Goal: Task Accomplishment & Management: Manage account settings

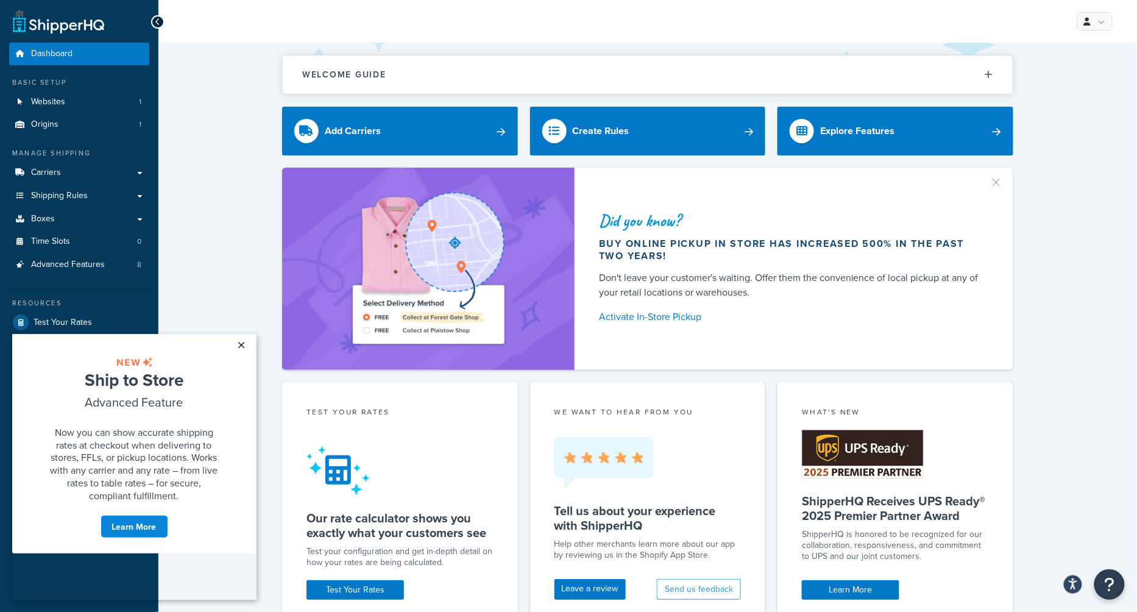
click at [241, 345] on link "×" at bounding box center [241, 344] width 21 height 22
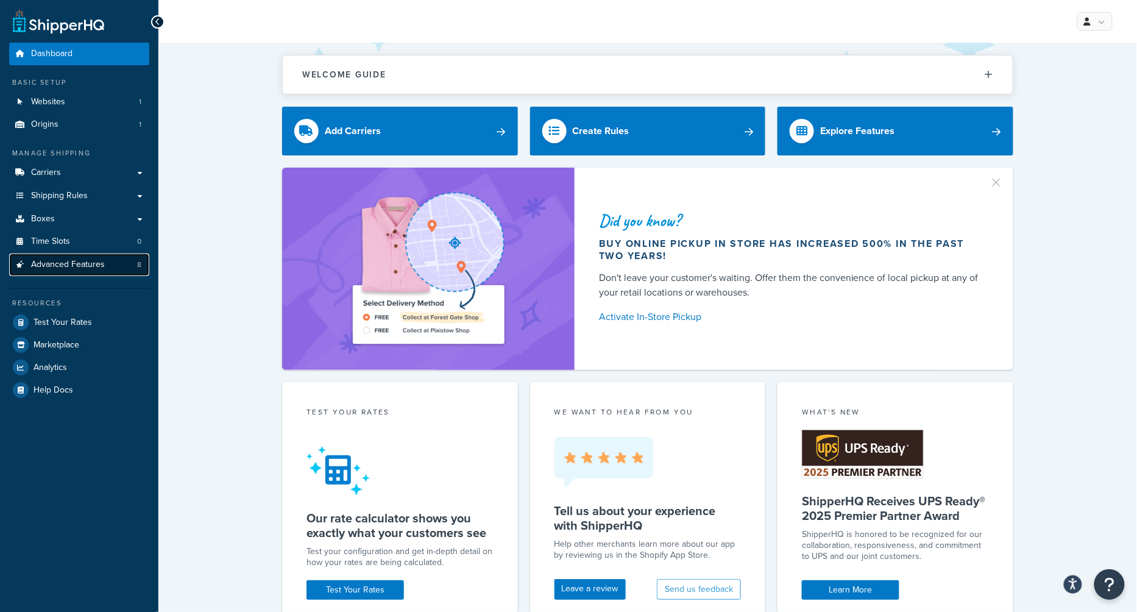
click at [100, 256] on link "Advanced Features 8" at bounding box center [79, 264] width 140 height 23
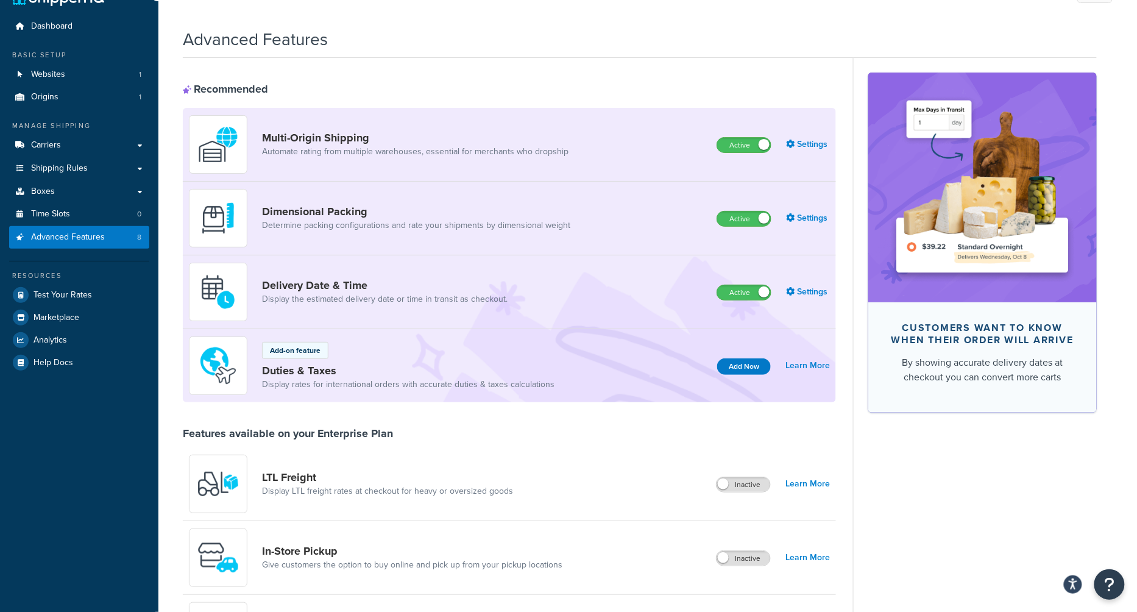
scroll to position [41, 0]
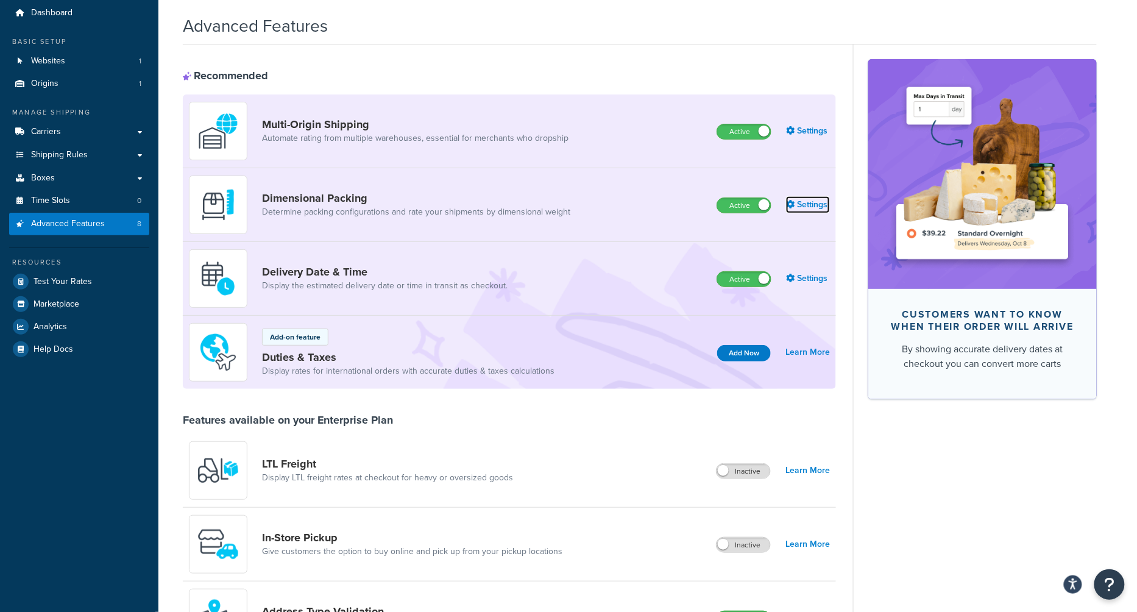
click at [817, 208] on link "Settings" at bounding box center [808, 204] width 44 height 17
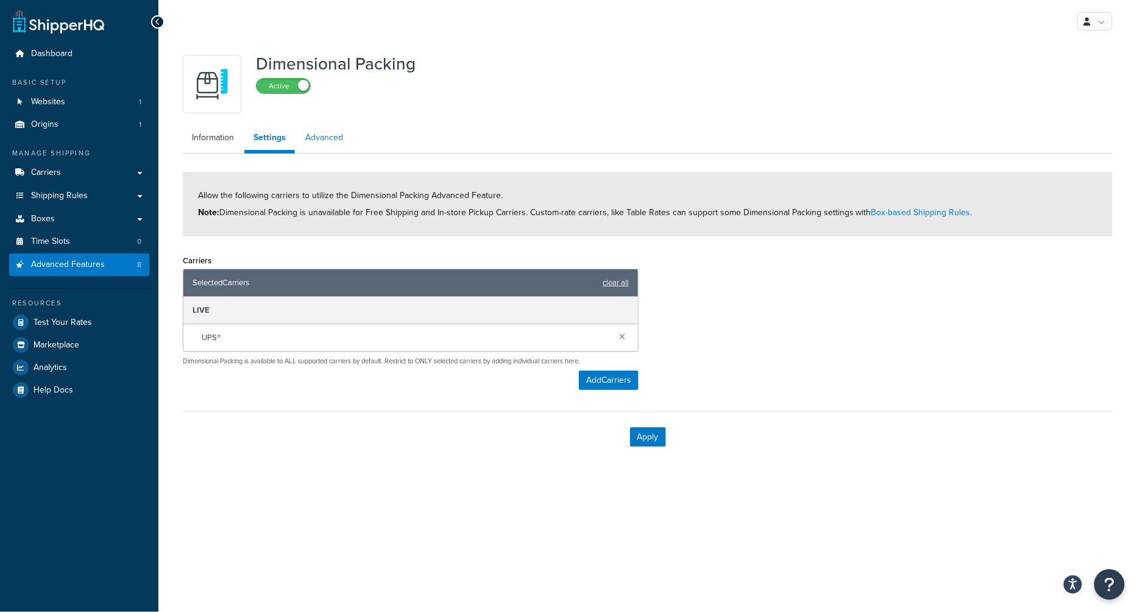
click at [327, 141] on link "Advanced" at bounding box center [324, 137] width 56 height 24
select select "false"
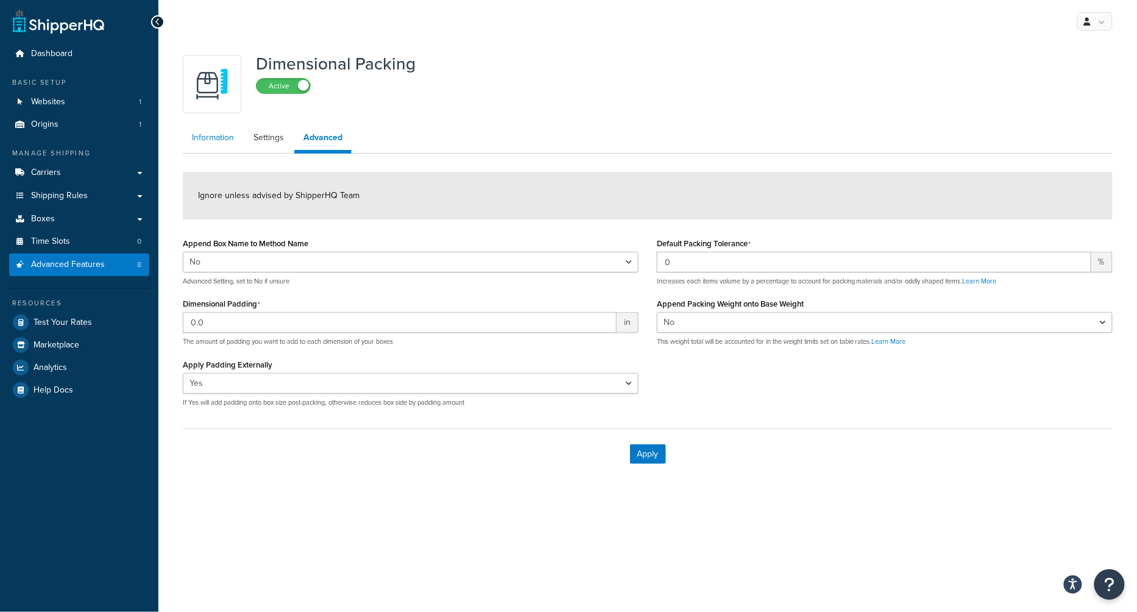
click at [204, 136] on link "Information" at bounding box center [213, 137] width 60 height 24
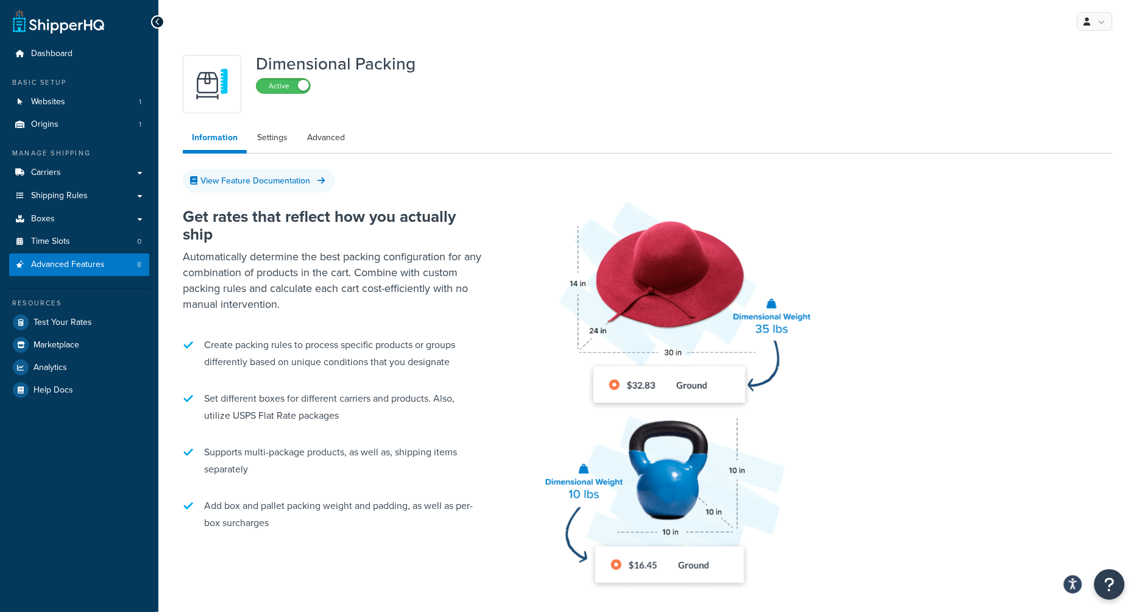
select select "false"
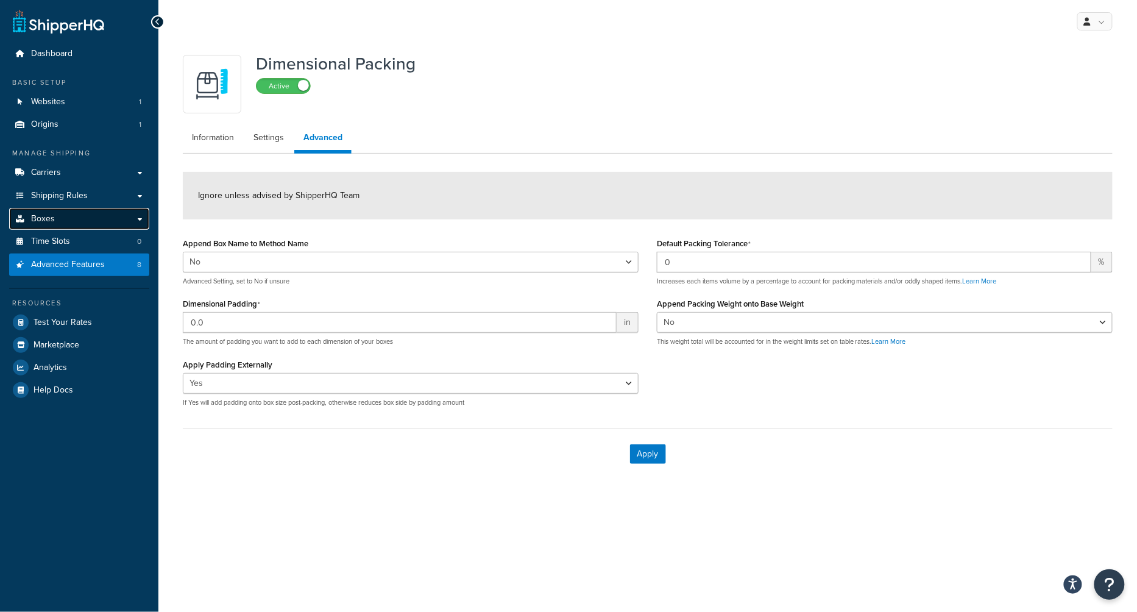
click at [111, 214] on link "Boxes" at bounding box center [79, 219] width 140 height 23
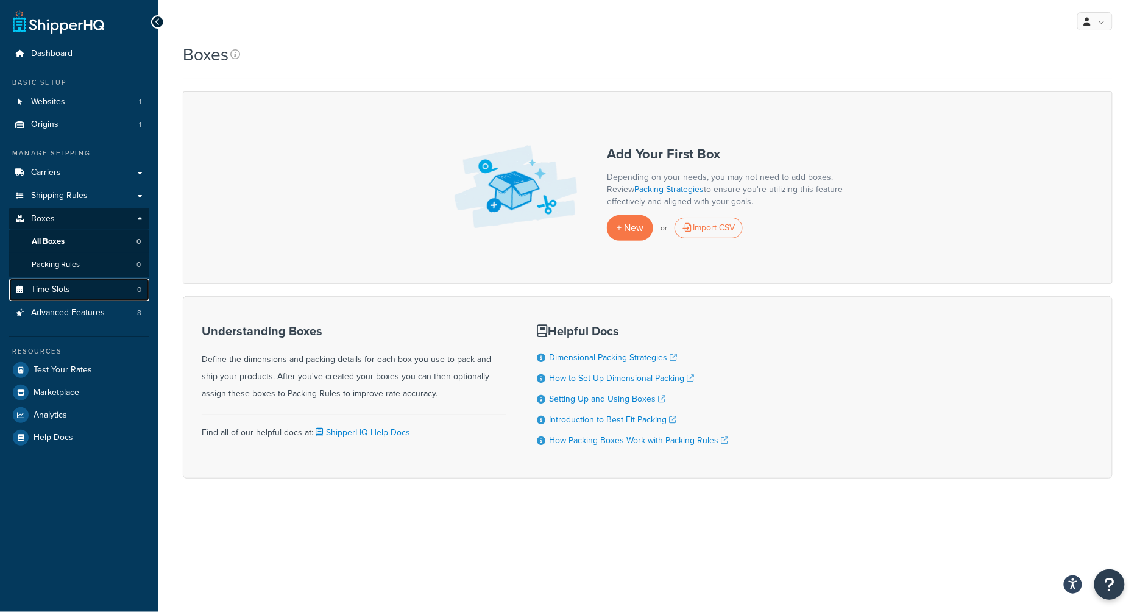
click at [116, 299] on link "Time Slots 0" at bounding box center [79, 289] width 140 height 23
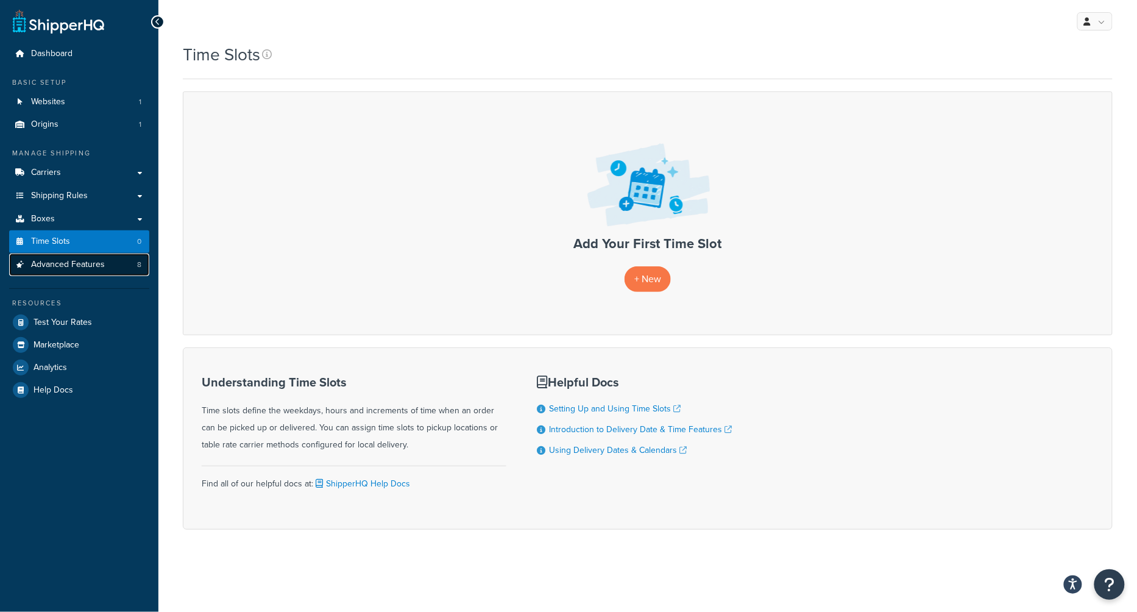
click at [103, 275] on link "Advanced Features 8" at bounding box center [79, 264] width 140 height 23
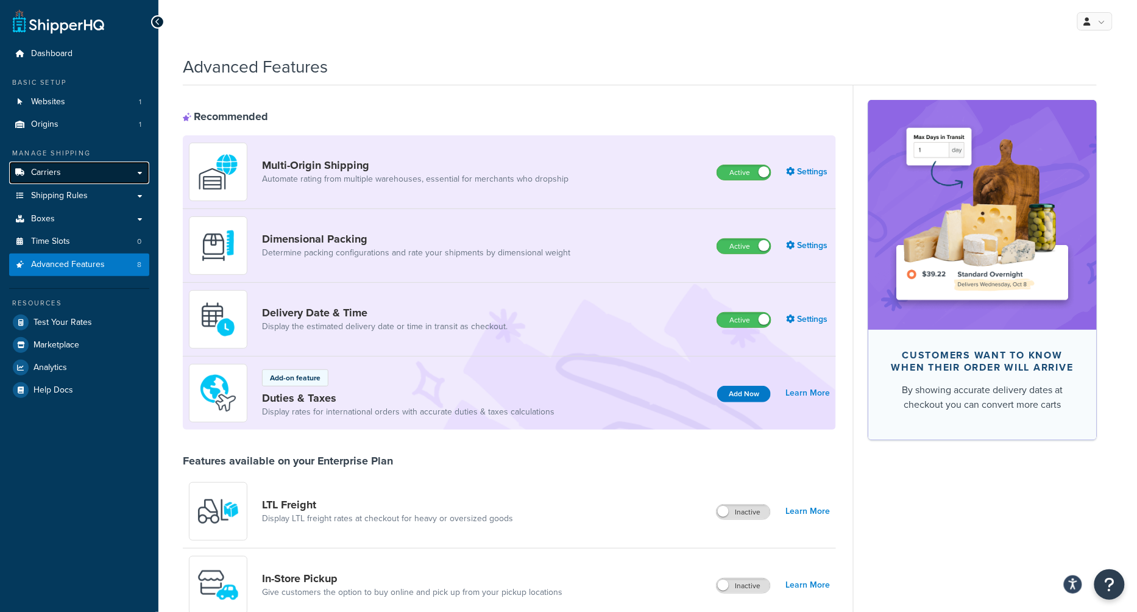
click at [70, 161] on link "Carriers" at bounding box center [79, 172] width 140 height 23
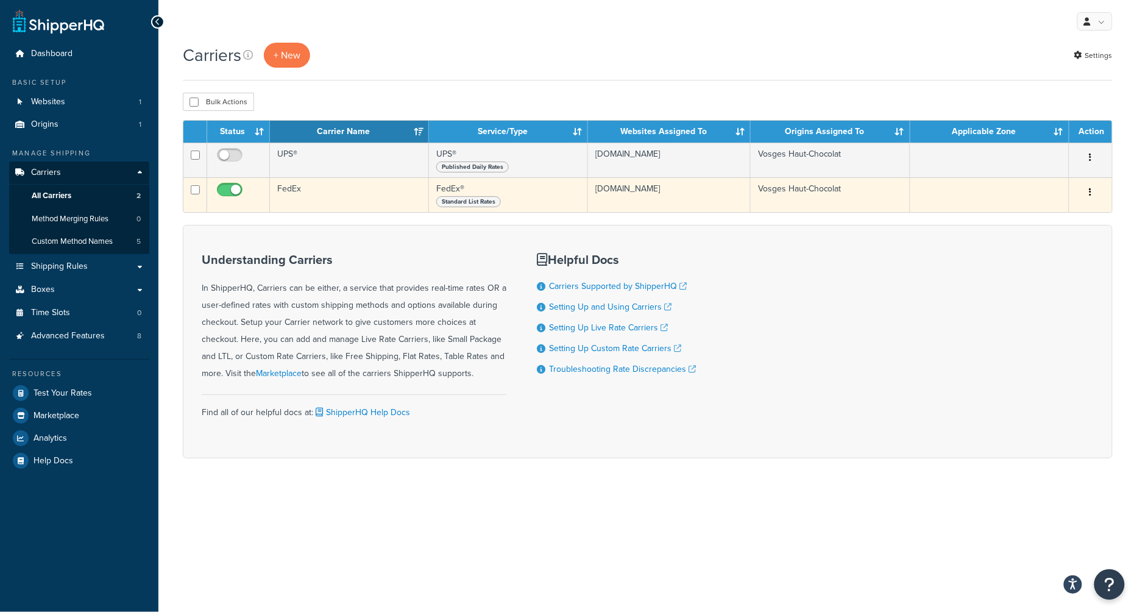
click at [1085, 193] on button "button" at bounding box center [1090, 192] width 17 height 19
click at [1061, 212] on link "Edit" at bounding box center [1041, 215] width 96 height 25
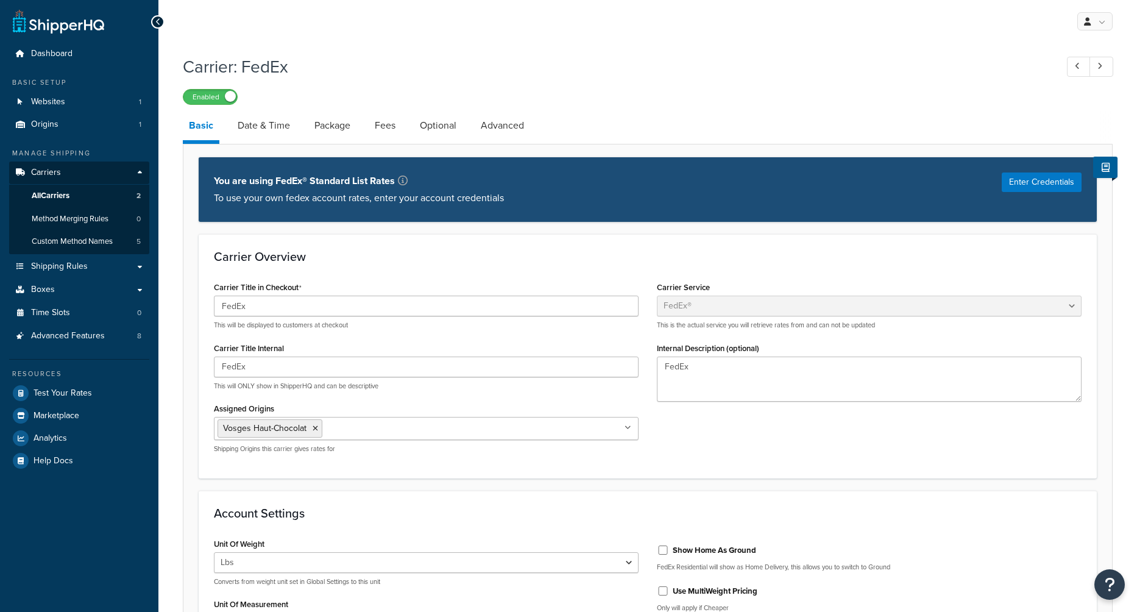
select select "fedEx"
select select "REGULAR_PICKUP"
select select "YOUR_PACKAGING"
click at [261, 129] on link "Date & Time" at bounding box center [263, 125] width 65 height 29
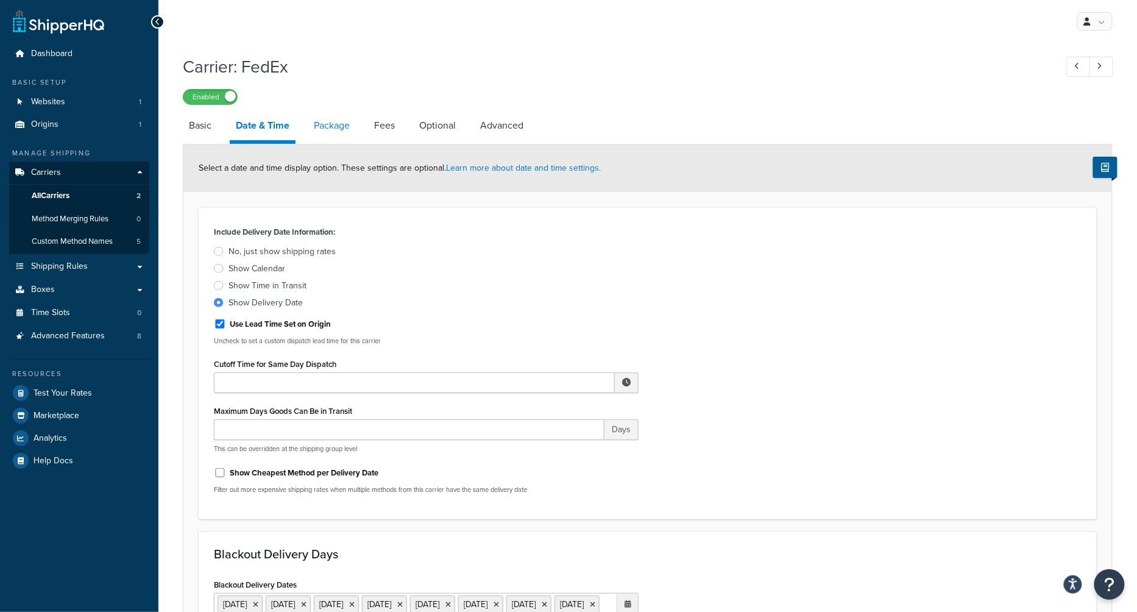
click at [339, 133] on link "Package" at bounding box center [332, 125] width 48 height 29
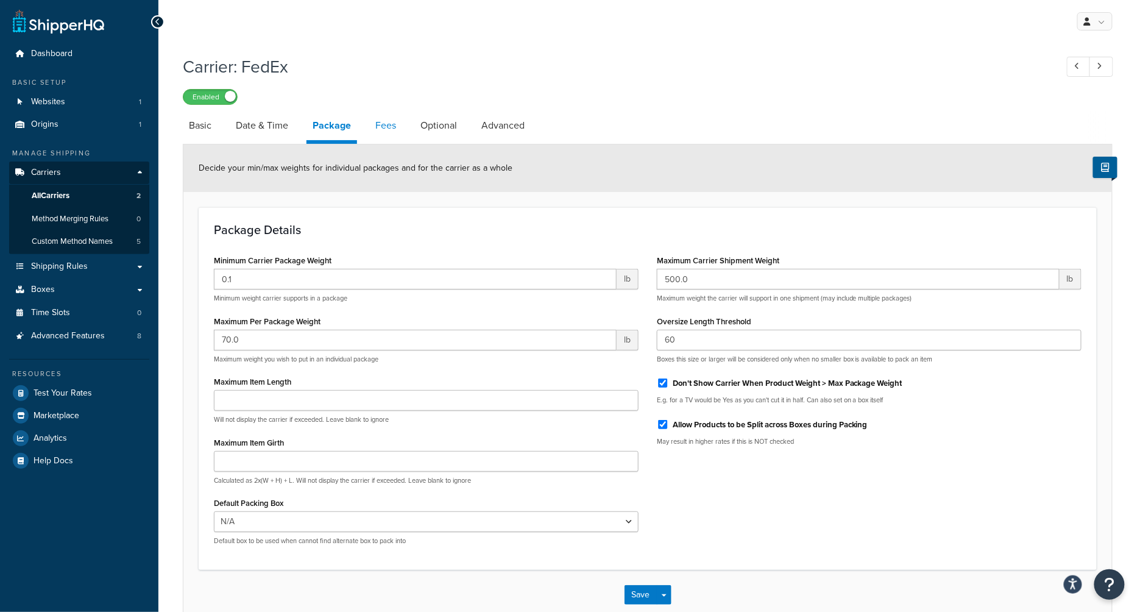
click at [376, 121] on link "Fees" at bounding box center [385, 125] width 33 height 29
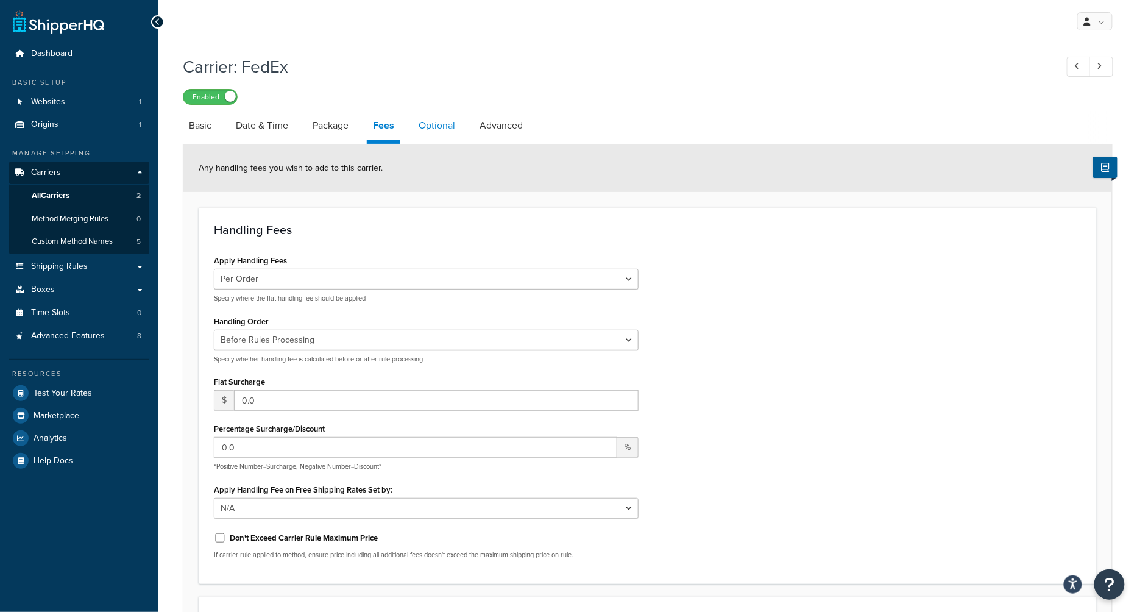
click at [423, 123] on link "Optional" at bounding box center [436, 125] width 49 height 29
select select "business"
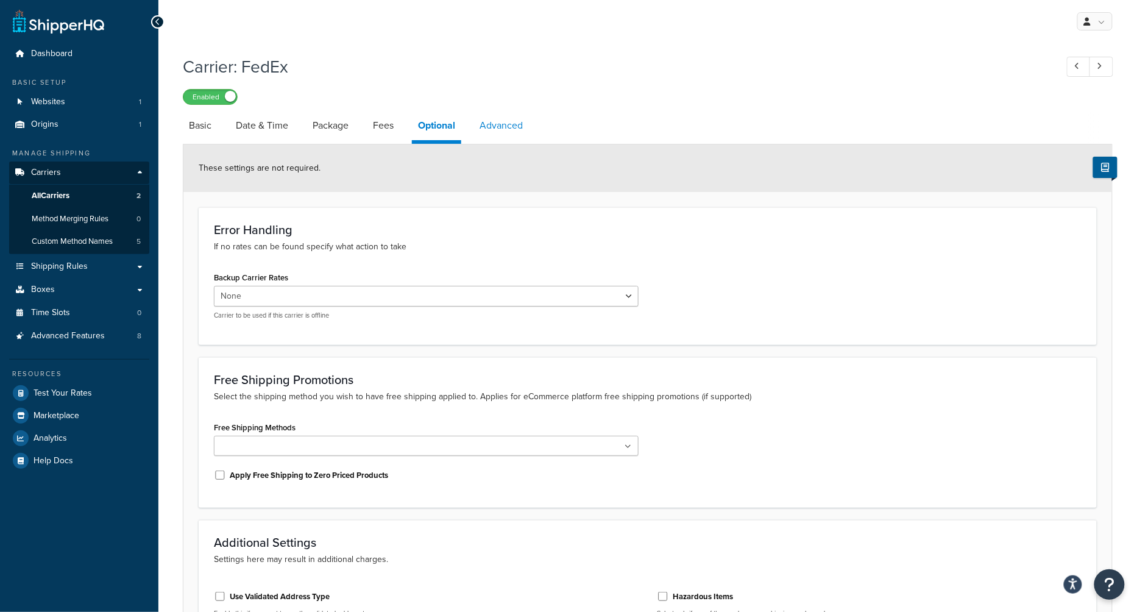
click at [502, 124] on link "Advanced" at bounding box center [500, 125] width 55 height 29
select select "false"
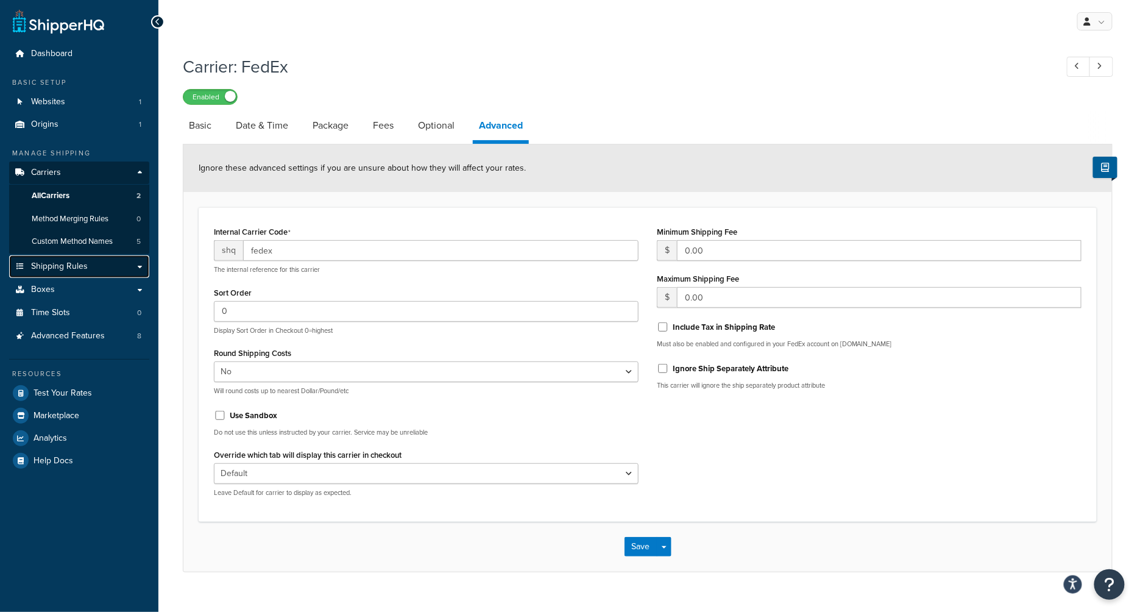
click at [81, 273] on link "Shipping Rules" at bounding box center [79, 266] width 140 height 23
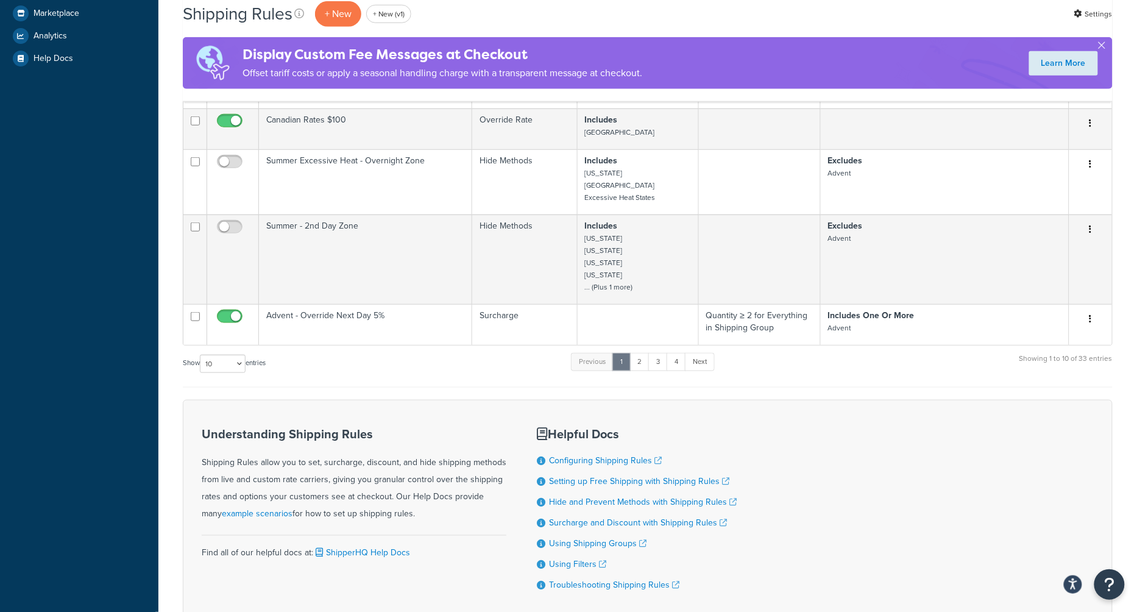
scroll to position [428, 0]
click at [639, 356] on link "2" at bounding box center [639, 359] width 20 height 18
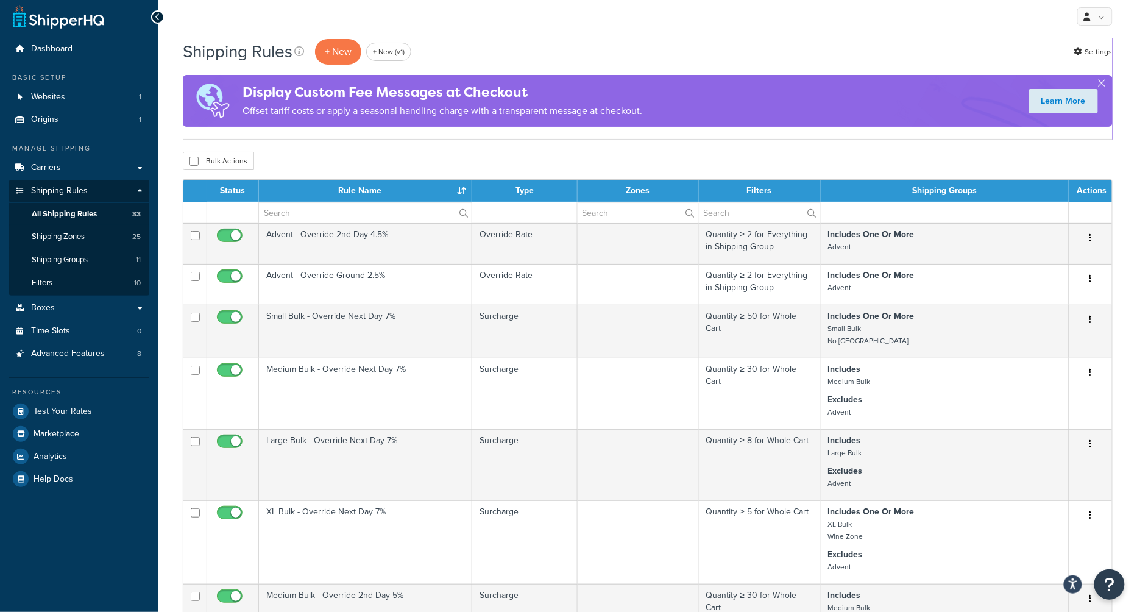
scroll to position [0, 0]
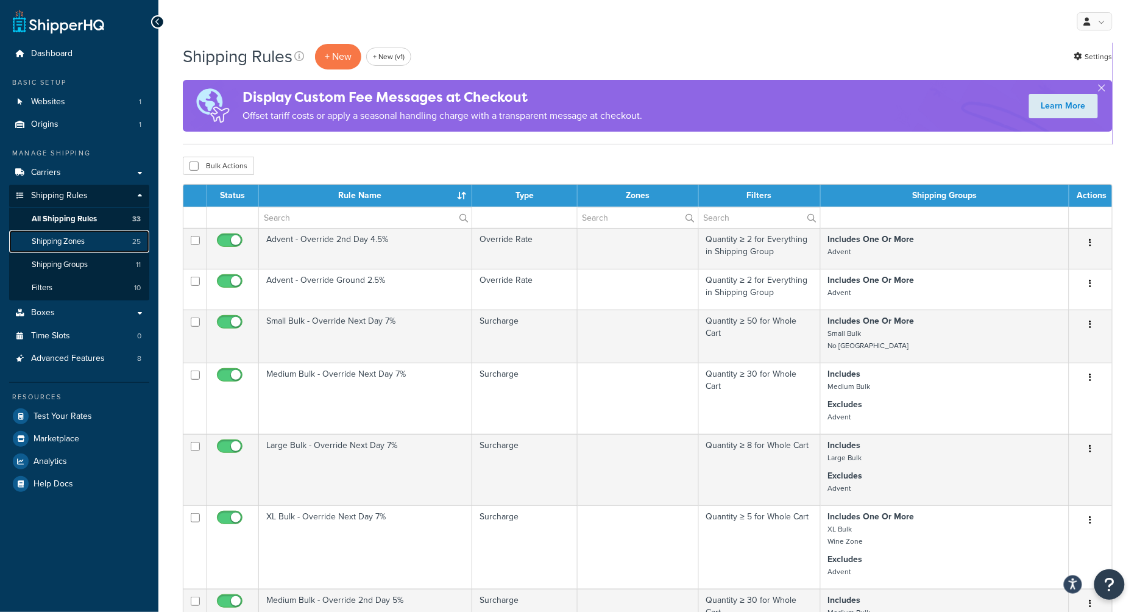
click at [82, 243] on span "Shipping Zones" at bounding box center [58, 241] width 53 height 10
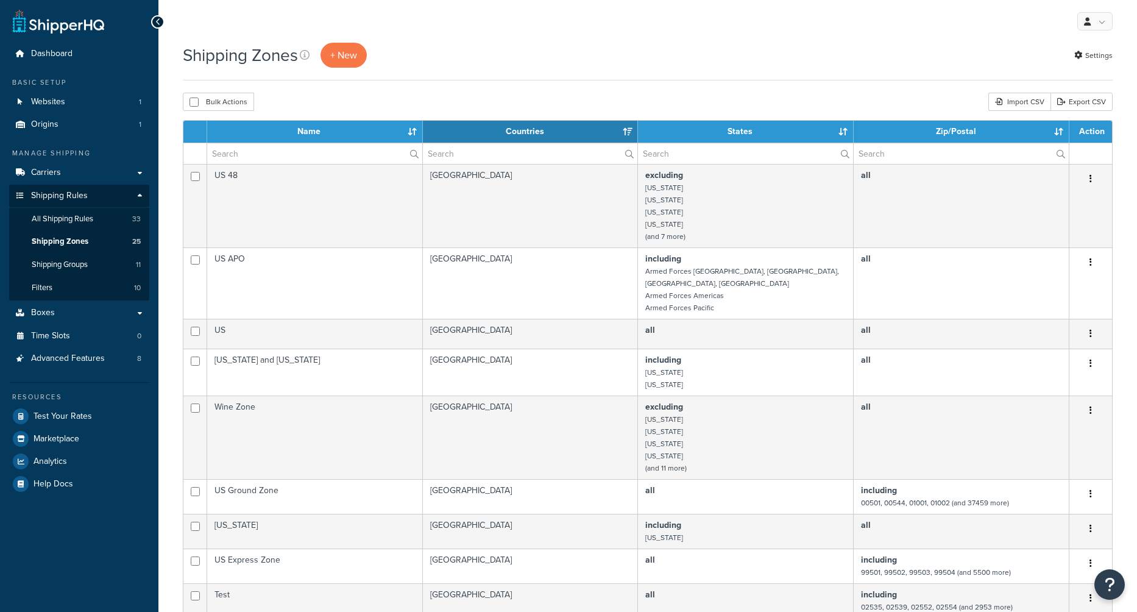
select select "15"
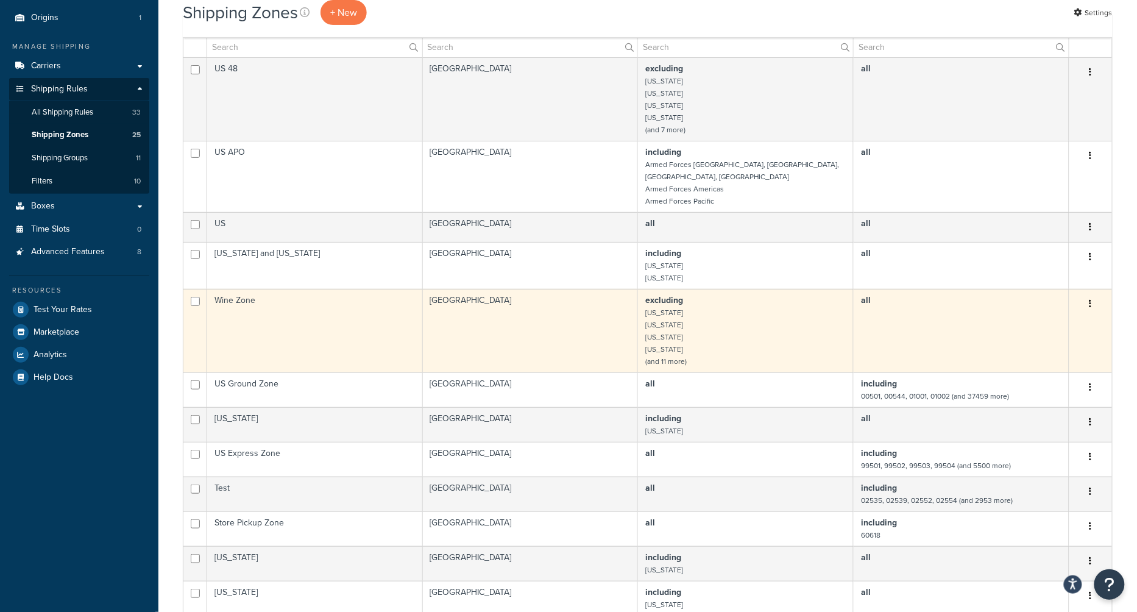
scroll to position [91, 0]
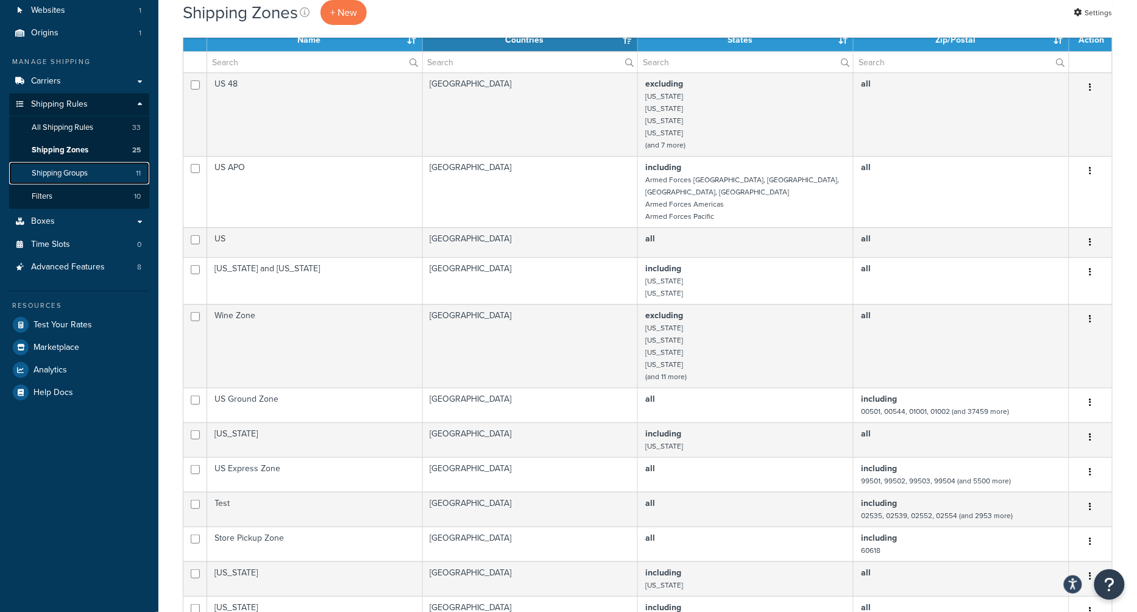
click at [64, 178] on span "Shipping Groups" at bounding box center [60, 173] width 56 height 10
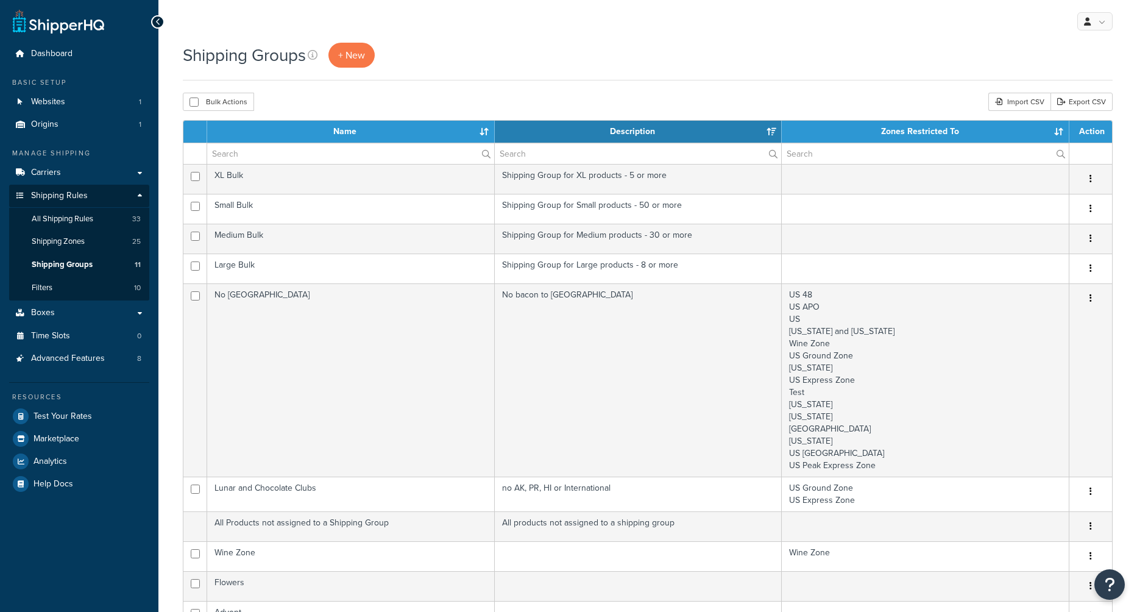
select select "15"
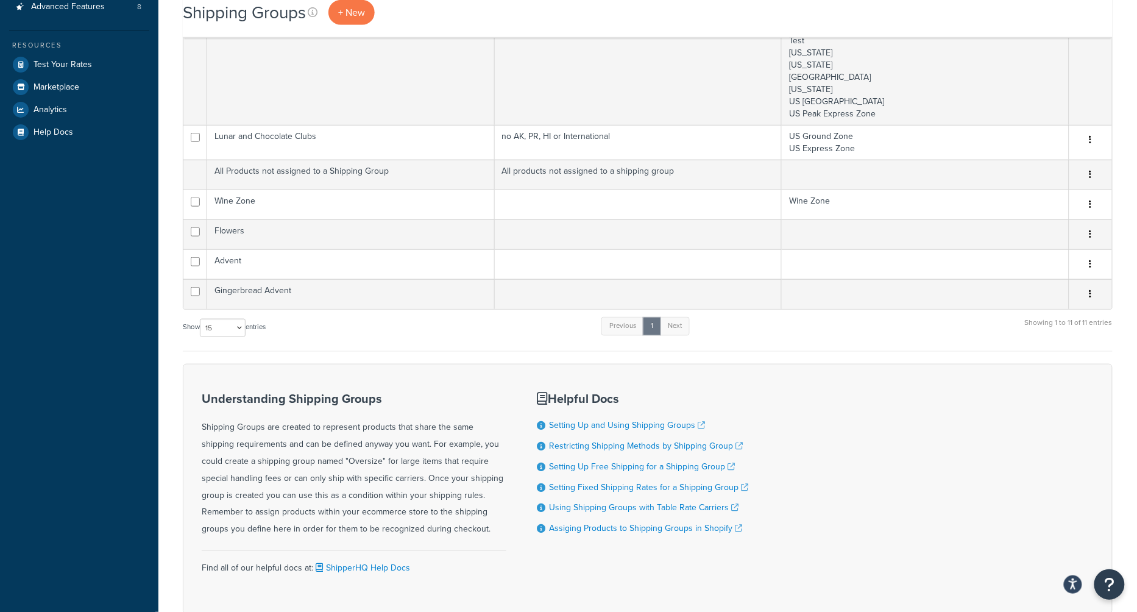
scroll to position [354, 0]
